Goal: Information Seeking & Learning: Learn about a topic

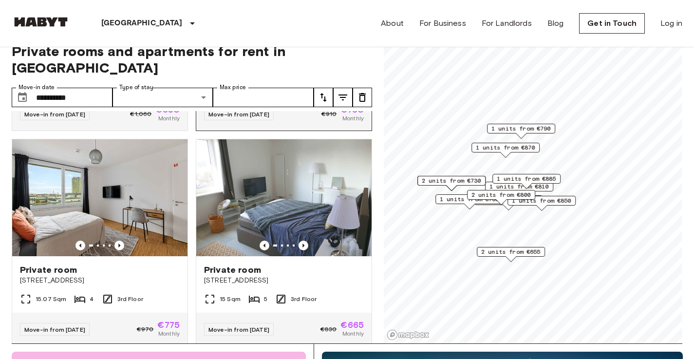
scroll to position [425, 0]
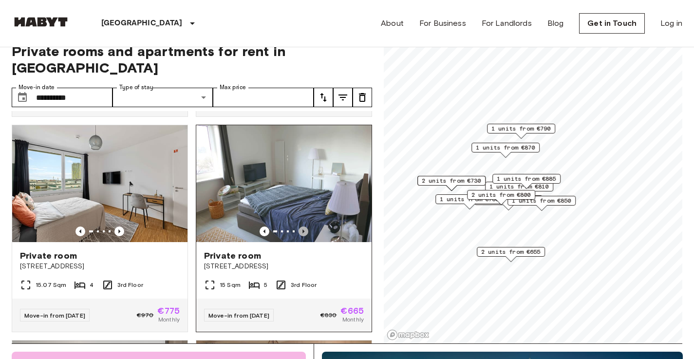
click at [299, 227] on icon "Previous image" at bounding box center [304, 232] width 10 height 10
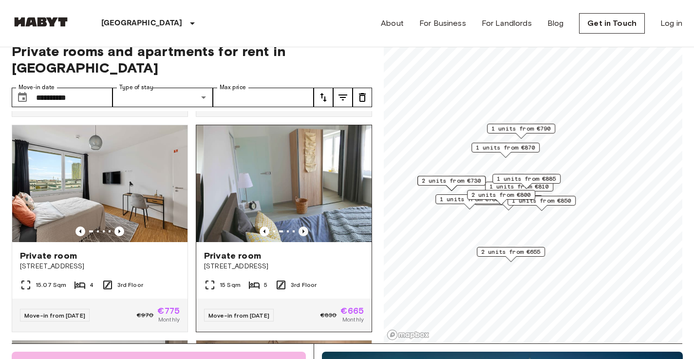
click at [299, 227] on icon "Previous image" at bounding box center [304, 232] width 10 height 10
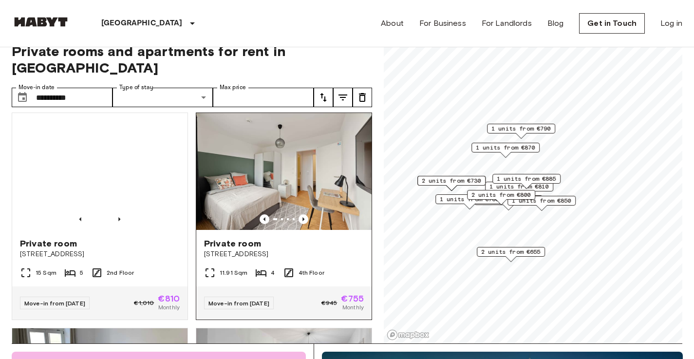
scroll to position [1130, 0]
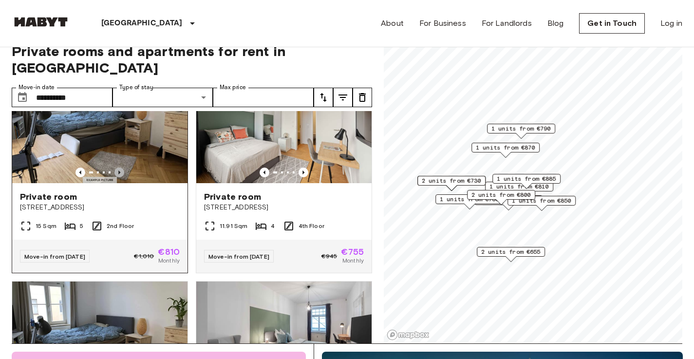
click at [116, 177] on icon "Previous image" at bounding box center [120, 173] width 10 height 10
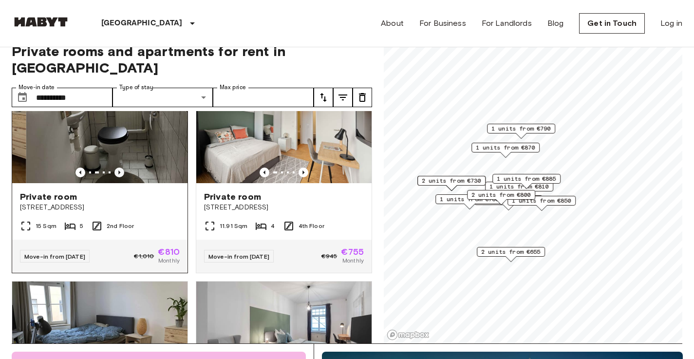
click at [116, 177] on icon "Previous image" at bounding box center [120, 173] width 10 height 10
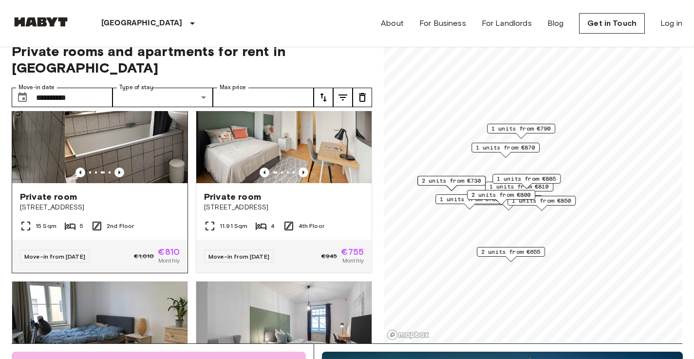
click at [116, 177] on icon "Previous image" at bounding box center [120, 173] width 10 height 10
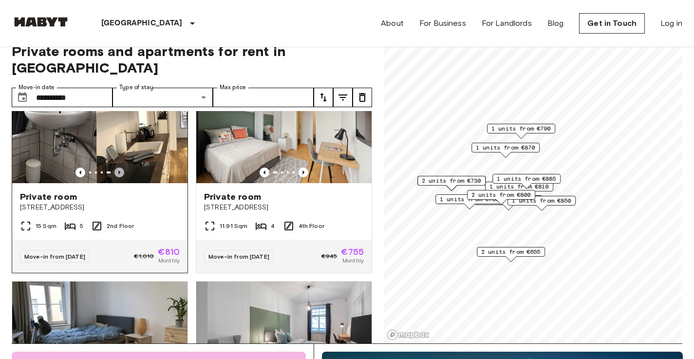
click at [116, 177] on icon "Previous image" at bounding box center [120, 173] width 10 height 10
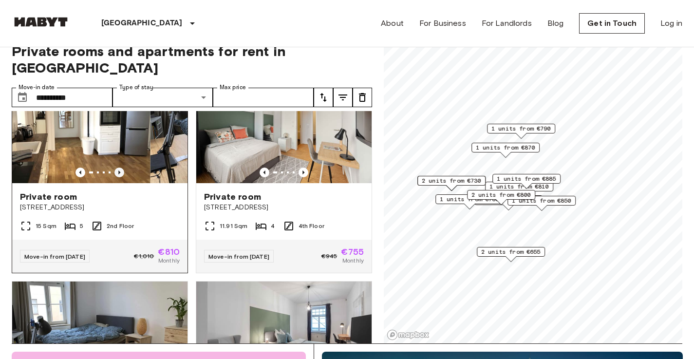
click at [116, 177] on icon "Previous image" at bounding box center [120, 173] width 10 height 10
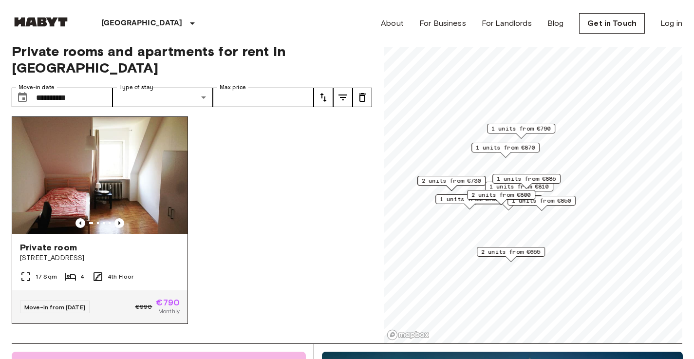
scroll to position [191, 0]
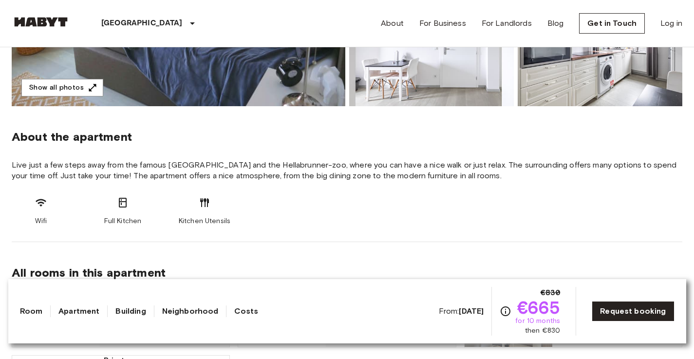
scroll to position [25, 0]
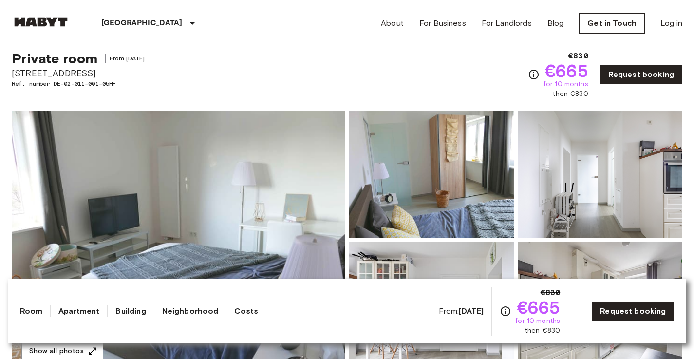
drag, startPoint x: 62, startPoint y: 72, endPoint x: 8, endPoint y: 70, distance: 54.1
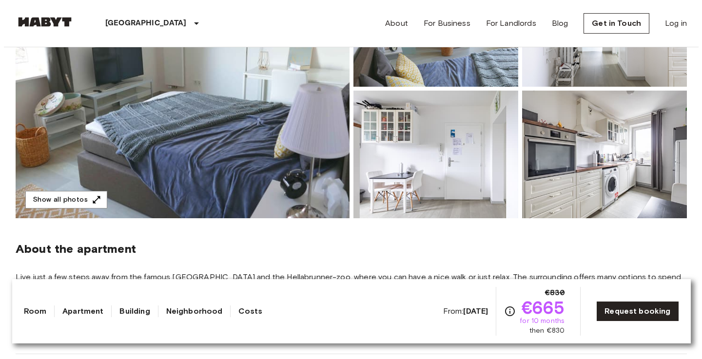
scroll to position [179, 0]
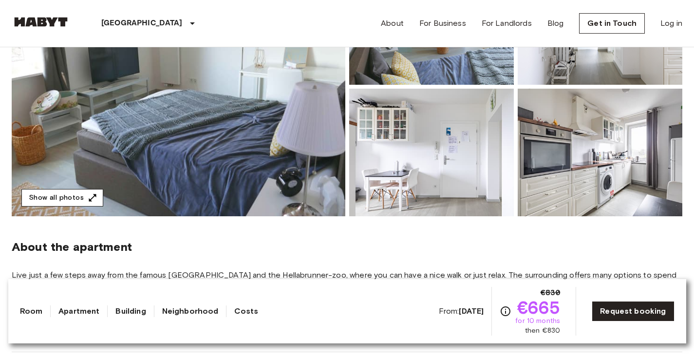
click at [88, 193] on icon "button" at bounding box center [93, 198] width 10 height 10
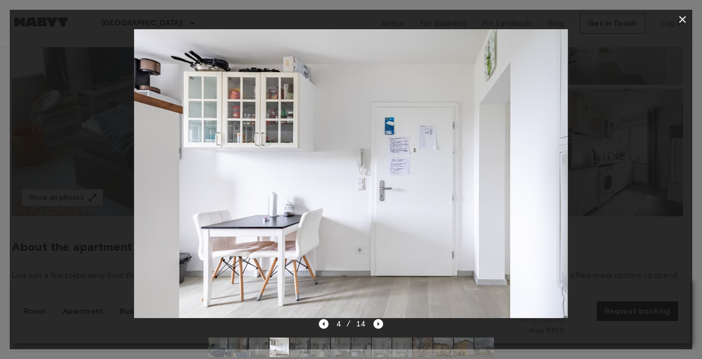
click at [416, 141] on img at bounding box center [350, 173] width 433 height 289
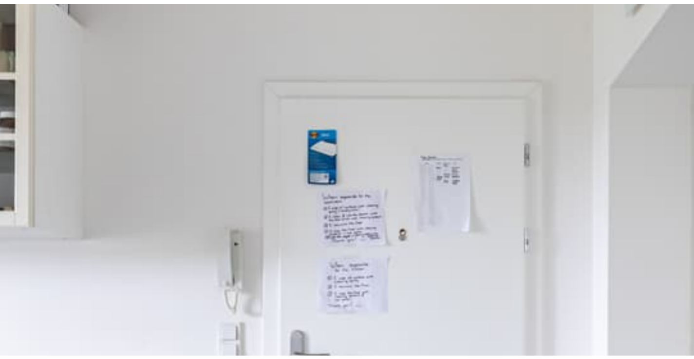
scroll to position [0, 0]
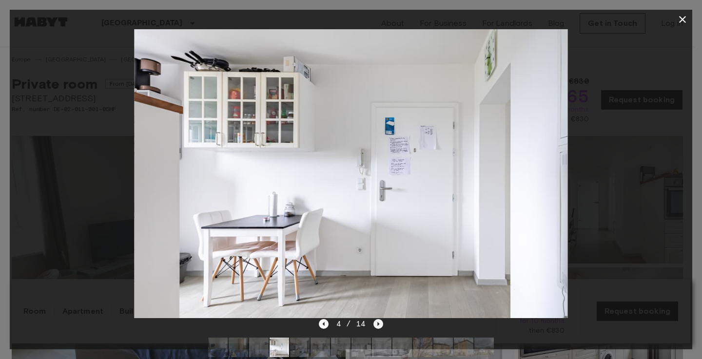
click at [376, 321] on icon "Next image" at bounding box center [378, 324] width 10 height 10
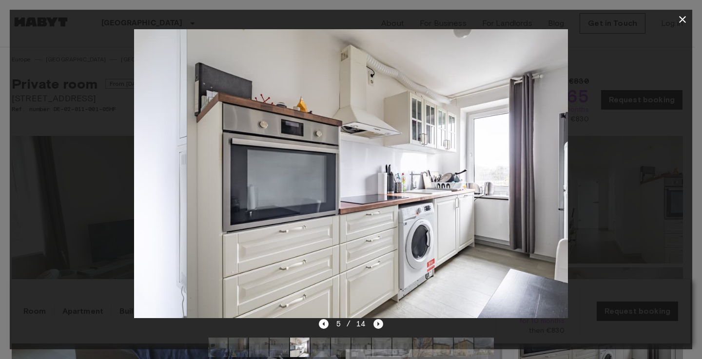
click at [376, 321] on icon "Next image" at bounding box center [378, 324] width 10 height 10
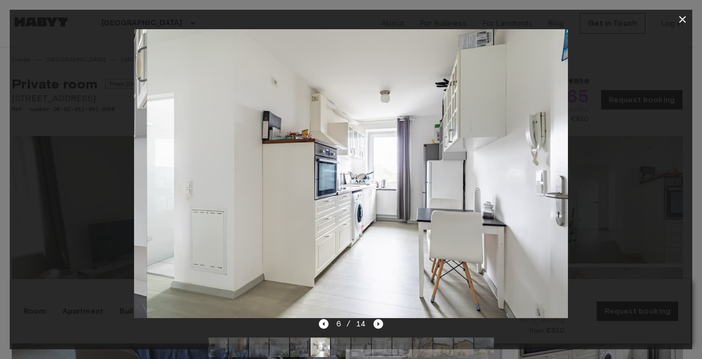
click at [376, 321] on icon "Next image" at bounding box center [378, 324] width 10 height 10
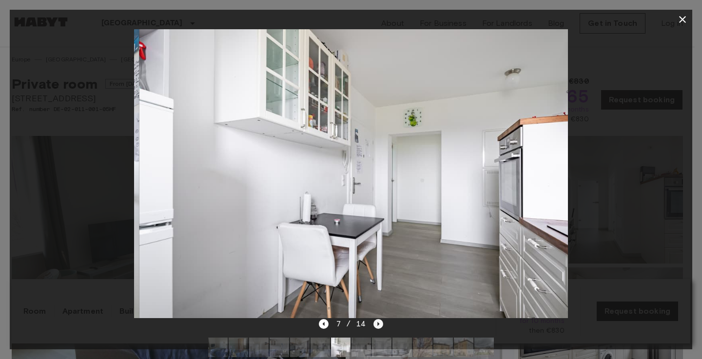
click at [376, 321] on icon "Next image" at bounding box center [378, 324] width 10 height 10
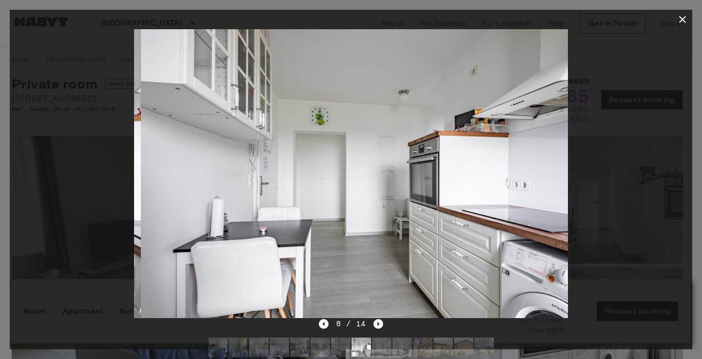
click at [376, 321] on icon "Next image" at bounding box center [378, 324] width 10 height 10
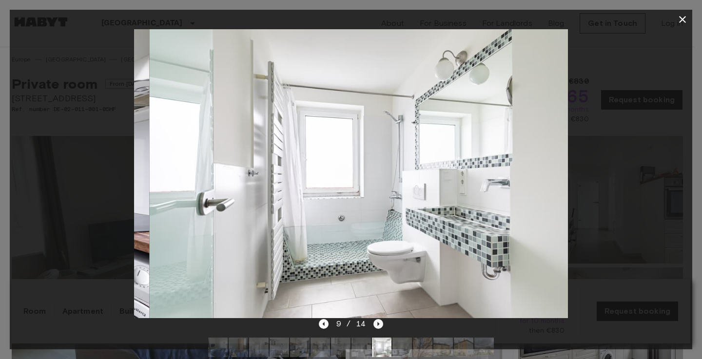
click at [376, 321] on icon "Next image" at bounding box center [378, 324] width 10 height 10
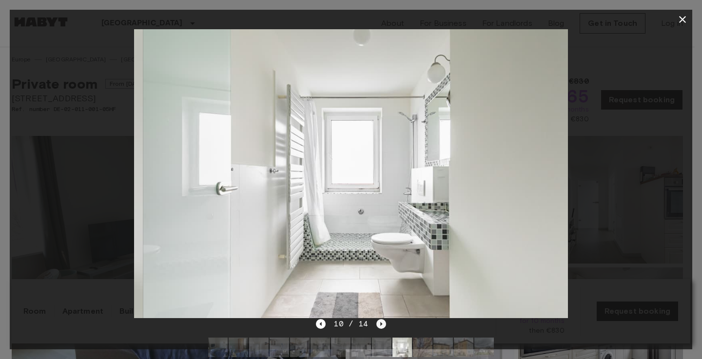
click at [376, 321] on icon "Next image" at bounding box center [381, 324] width 10 height 10
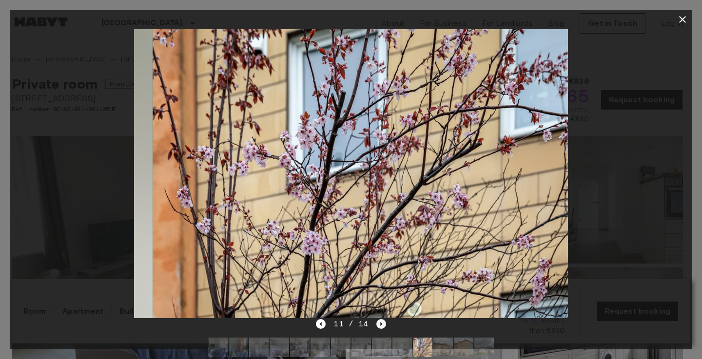
click at [376, 321] on icon "Next image" at bounding box center [381, 324] width 10 height 10
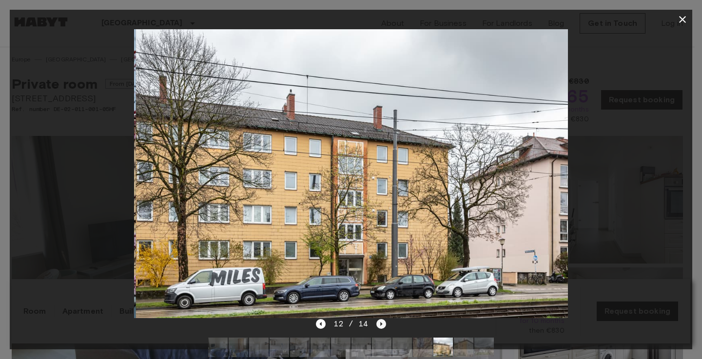
click at [376, 321] on icon "Next image" at bounding box center [381, 324] width 10 height 10
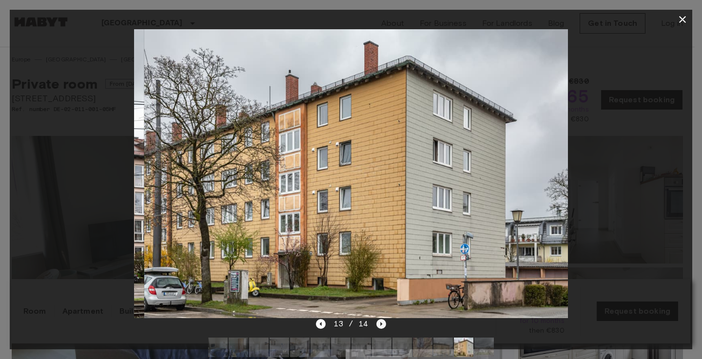
click at [376, 321] on icon "Next image" at bounding box center [381, 324] width 10 height 10
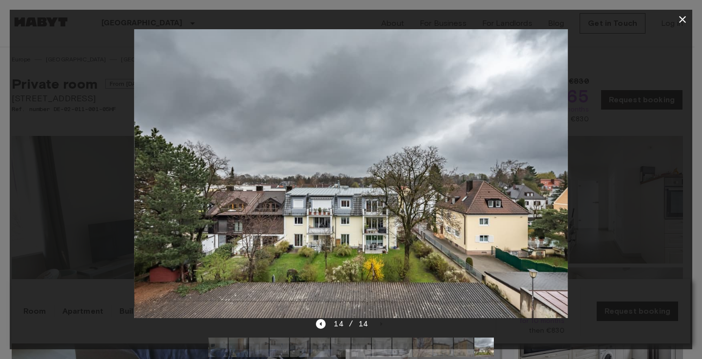
click at [682, 19] on icon "button" at bounding box center [682, 19] width 7 height 7
